Goal: Find specific page/section: Find specific page/section

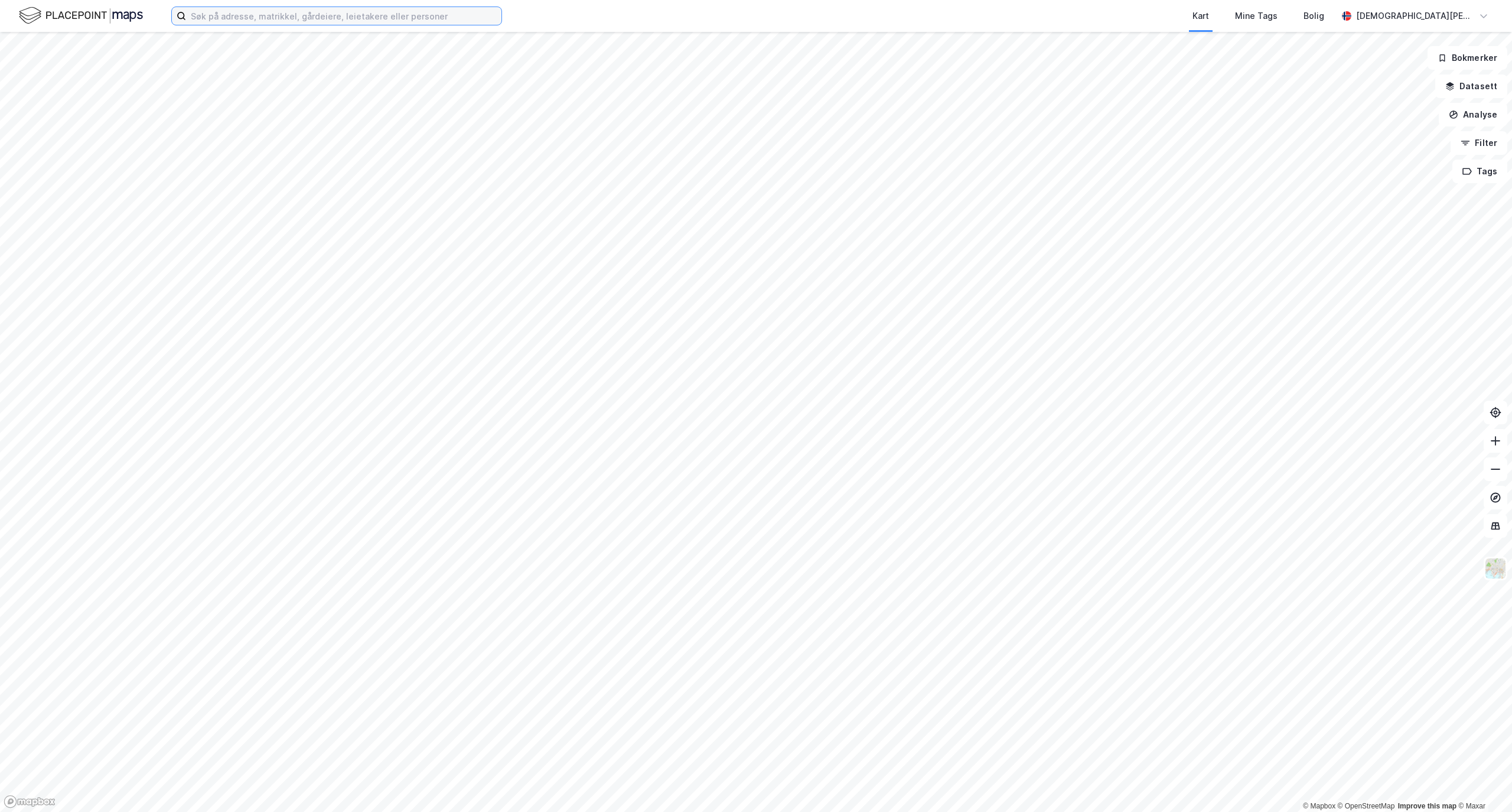
click at [324, 25] on input at bounding box center [344, 15] width 315 height 18
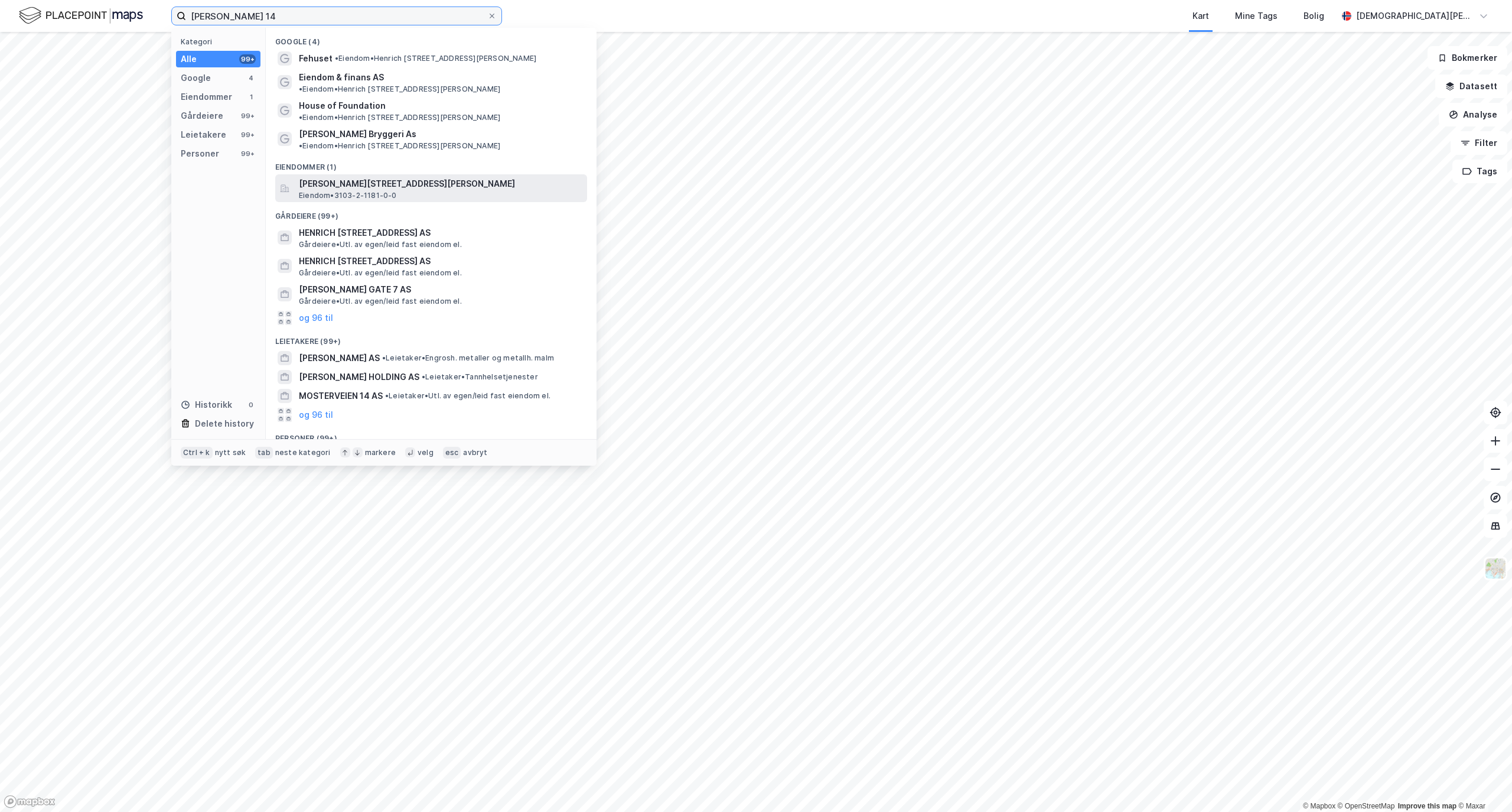
type input "[PERSON_NAME] 14"
click at [382, 177] on span "[PERSON_NAME][STREET_ADDRESS][PERSON_NAME]" at bounding box center [441, 184] width 284 height 14
